Goal: Go to known website: Access a specific website the user already knows

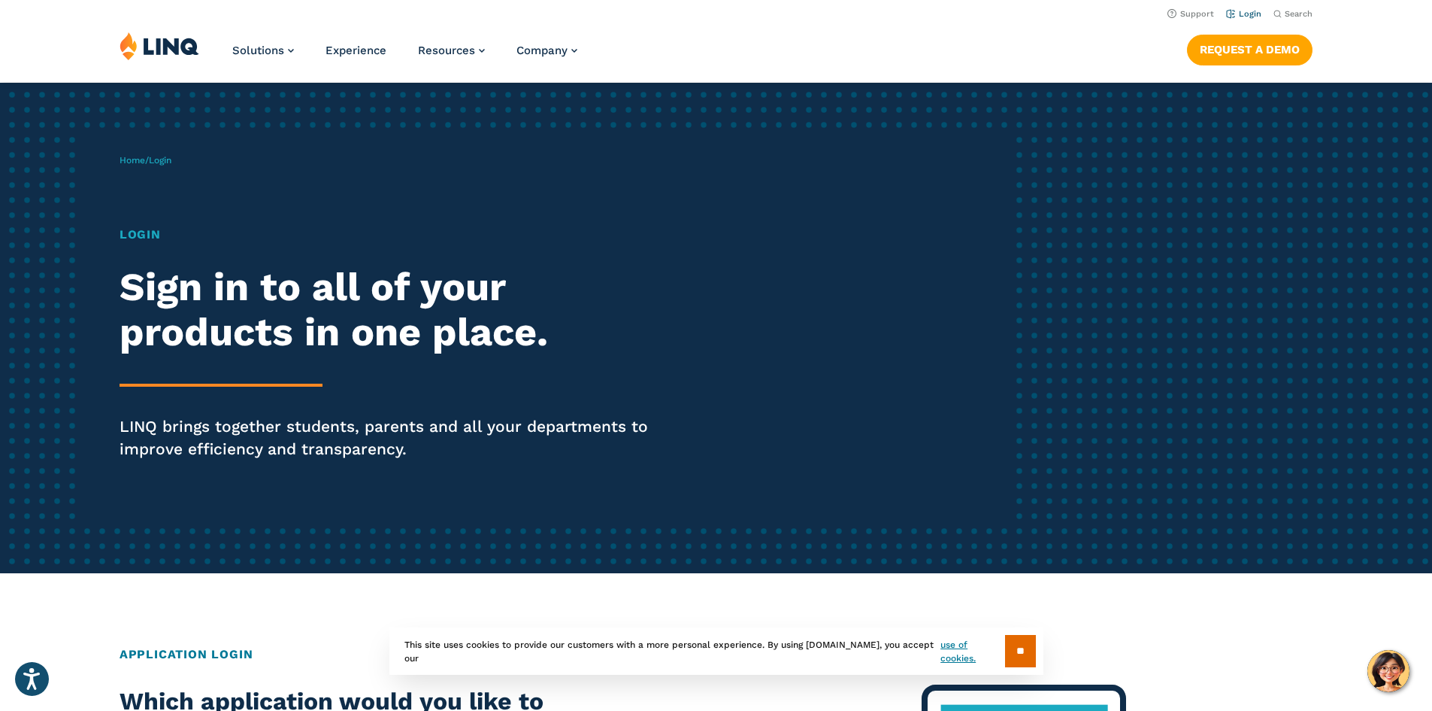
click at [1230, 16] on link "Login" at bounding box center [1243, 14] width 35 height 10
